Goal: Task Accomplishment & Management: Use online tool/utility

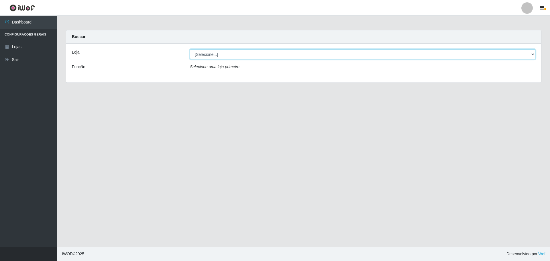
click at [533, 55] on select "[Selecione...] [GEOGRAPHIC_DATA] - [GEOGRAPHIC_DATA]" at bounding box center [362, 54] width 345 height 10
select select "528"
click at [190, 49] on select "[Selecione...] [GEOGRAPHIC_DATA] - [GEOGRAPHIC_DATA]" at bounding box center [362, 54] width 345 height 10
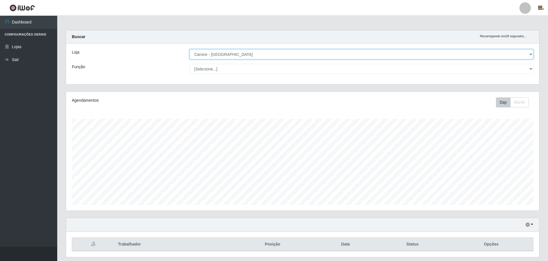
scroll to position [119, 473]
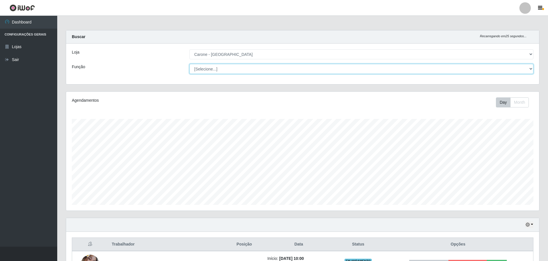
click at [530, 67] on select "[Selecione...] Auxiliar de Depósito Auxiliar de Depósito + Auxiliar de Depósito…" at bounding box center [361, 69] width 344 height 10
select select "70"
click at [189, 64] on select "[Selecione...] Auxiliar de Depósito Auxiliar de Depósito + Auxiliar de Depósito…" at bounding box center [361, 69] width 344 height 10
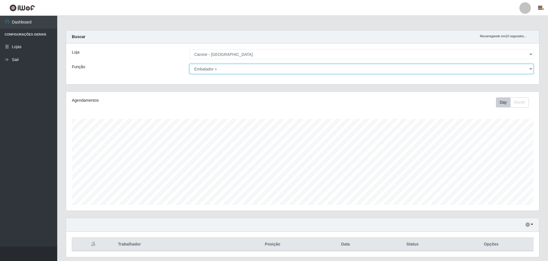
scroll to position [17, 0]
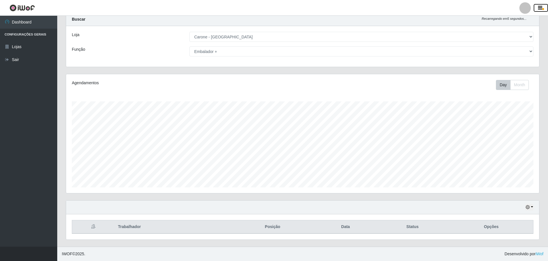
click at [541, 7] on icon "button" at bounding box center [540, 7] width 4 height 5
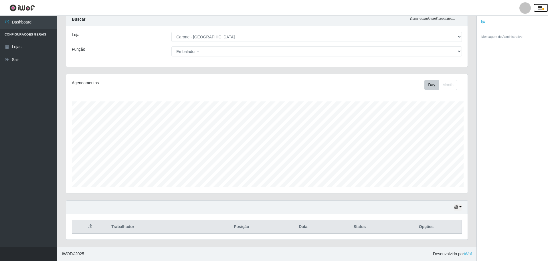
scroll to position [286099, 285817]
click at [523, 8] on div at bounding box center [524, 7] width 11 height 11
click at [519, 83] on div "Mensagem do Administrativo" at bounding box center [512, 146] width 71 height 234
click at [124, 225] on th "Trabalhador" at bounding box center [156, 226] width 97 height 13
click at [122, 230] on th "Trabalhador" at bounding box center [156, 226] width 97 height 13
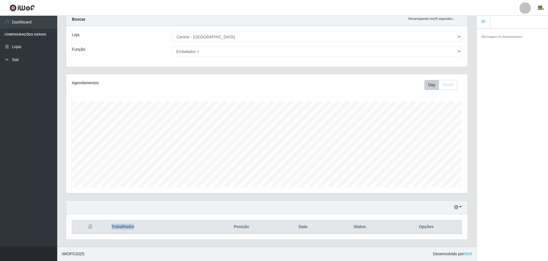
click at [122, 230] on th "Trabalhador" at bounding box center [156, 226] width 97 height 13
click at [159, 220] on th "Trabalhador" at bounding box center [156, 226] width 97 height 13
click at [431, 225] on th "Opções" at bounding box center [426, 226] width 71 height 13
click at [462, 206] on button "button" at bounding box center [458, 207] width 8 height 7
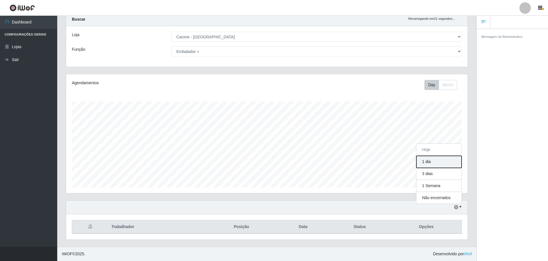
click at [451, 159] on button "1 dia" at bounding box center [438, 162] width 45 height 12
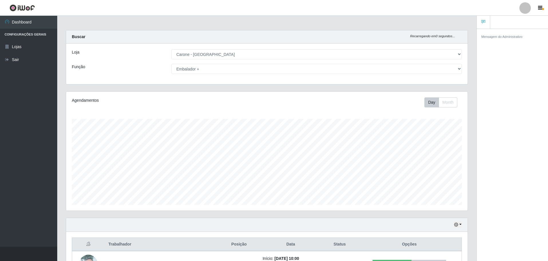
scroll to position [29, 0]
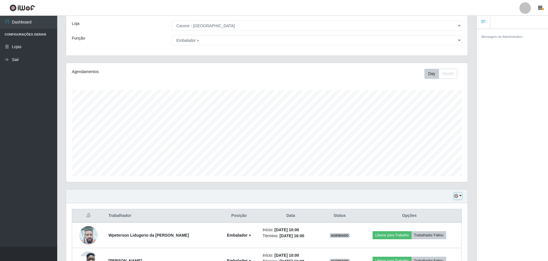
click at [460, 194] on button "button" at bounding box center [458, 196] width 8 height 7
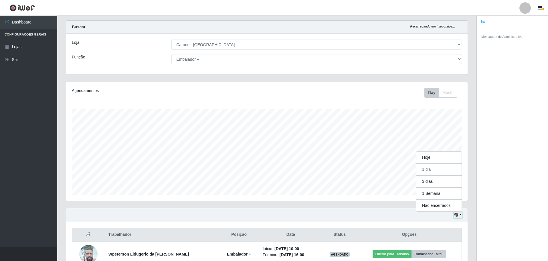
scroll to position [0, 0]
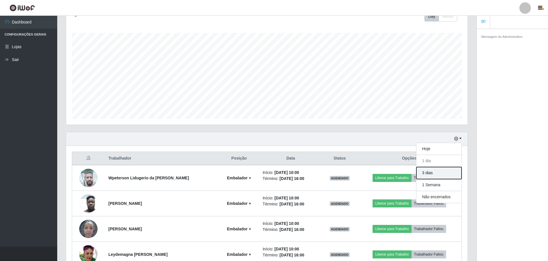
click at [431, 172] on button "3 dias" at bounding box center [438, 173] width 45 height 12
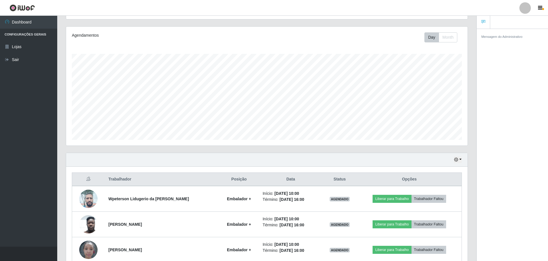
scroll to position [66, 0]
click at [460, 157] on button "button" at bounding box center [458, 159] width 8 height 7
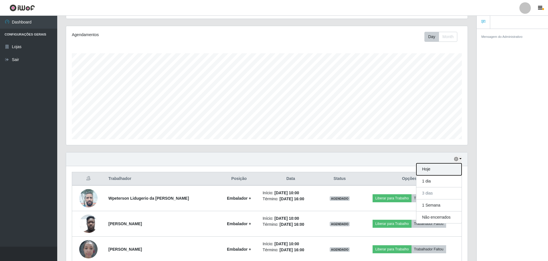
click at [434, 168] on button "Hoje" at bounding box center [438, 169] width 45 height 12
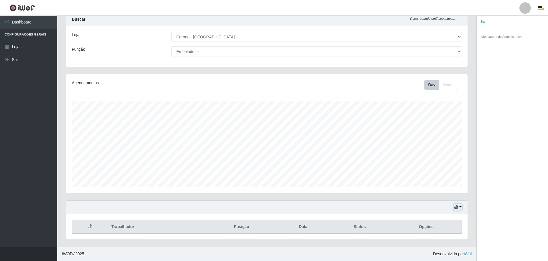
click at [461, 205] on button "button" at bounding box center [458, 207] width 8 height 7
click at [440, 199] on button "Não encerrados" at bounding box center [438, 198] width 45 height 12
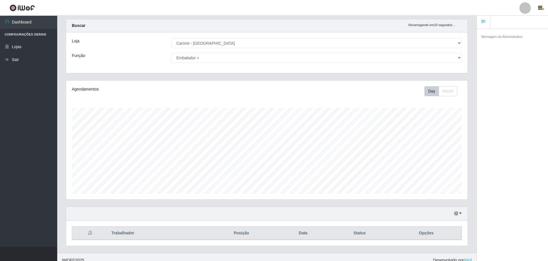
scroll to position [17, 0]
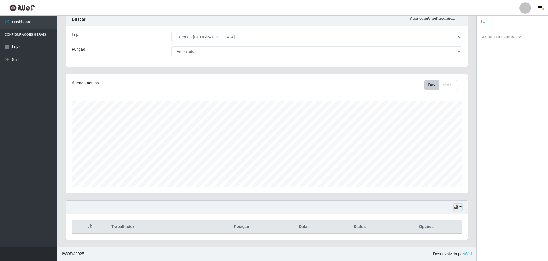
click at [459, 206] on button "button" at bounding box center [458, 207] width 8 height 7
click at [437, 160] on button "1 dia" at bounding box center [438, 162] width 45 height 12
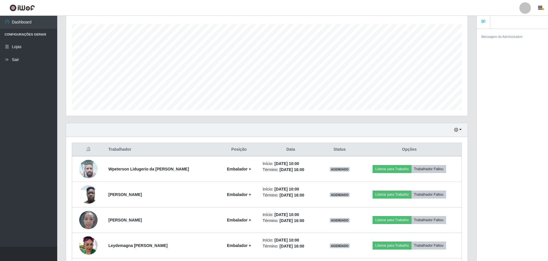
scroll to position [84, 0]
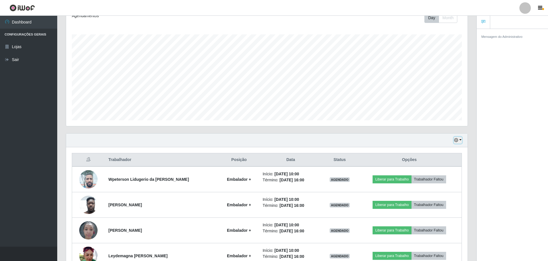
click at [462, 137] on button "button" at bounding box center [458, 140] width 8 height 7
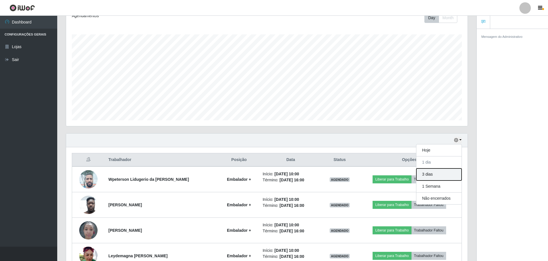
click at [444, 173] on button "3 dias" at bounding box center [438, 174] width 45 height 12
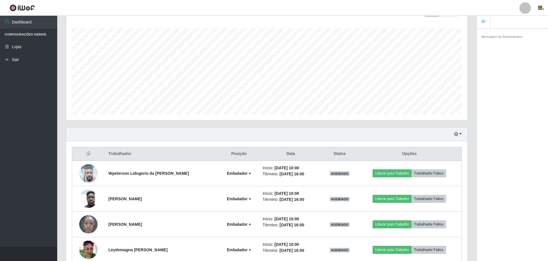
scroll to position [37, 0]
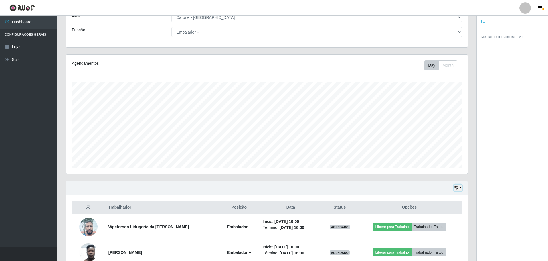
click at [460, 186] on button "button" at bounding box center [458, 187] width 8 height 7
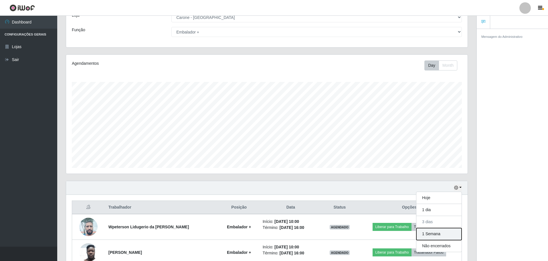
click at [450, 230] on button "1 Semana" at bounding box center [438, 234] width 45 height 12
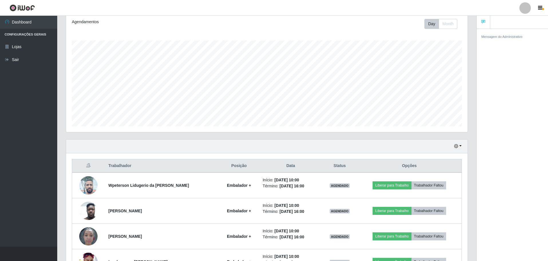
scroll to position [86, 0]
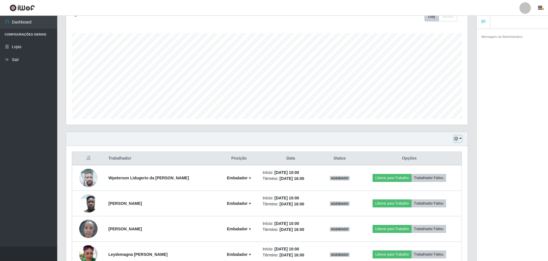
click at [459, 137] on button "button" at bounding box center [458, 138] width 8 height 7
click at [444, 149] on button "Hoje" at bounding box center [438, 149] width 45 height 12
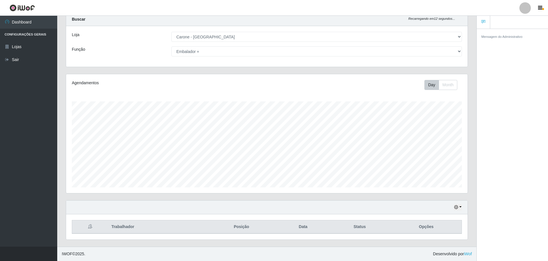
scroll to position [17, 0]
click at [458, 208] on icon "button" at bounding box center [456, 207] width 4 height 4
click at [507, 134] on div "Mensagem do Administrativo" at bounding box center [512, 146] width 71 height 234
click at [460, 207] on button "button" at bounding box center [458, 207] width 8 height 7
